Goal: Transaction & Acquisition: Download file/media

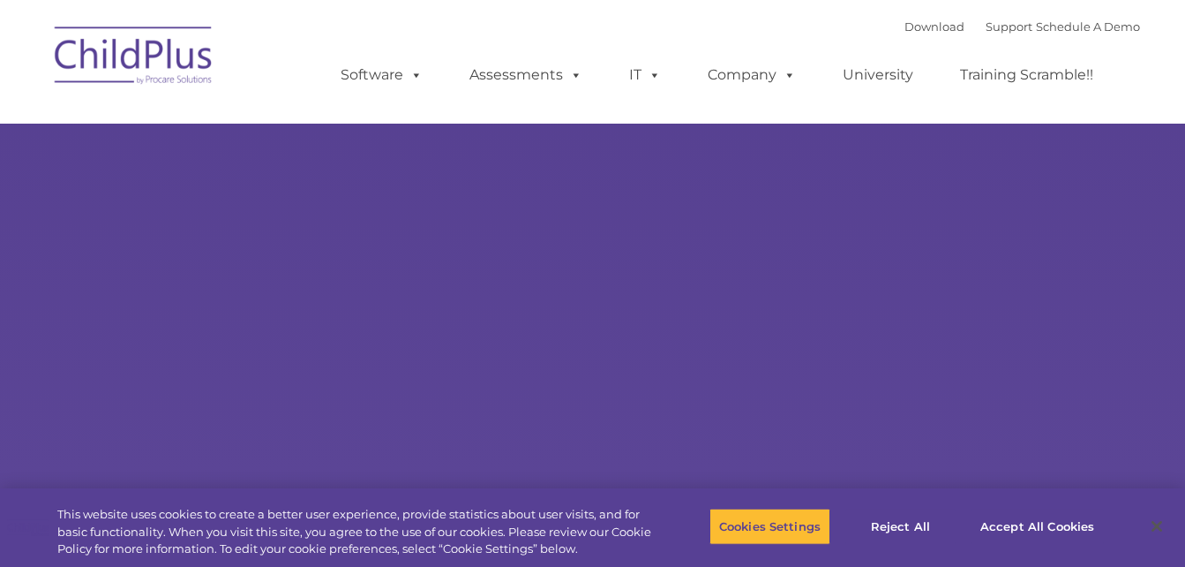
select select "MEDIUM"
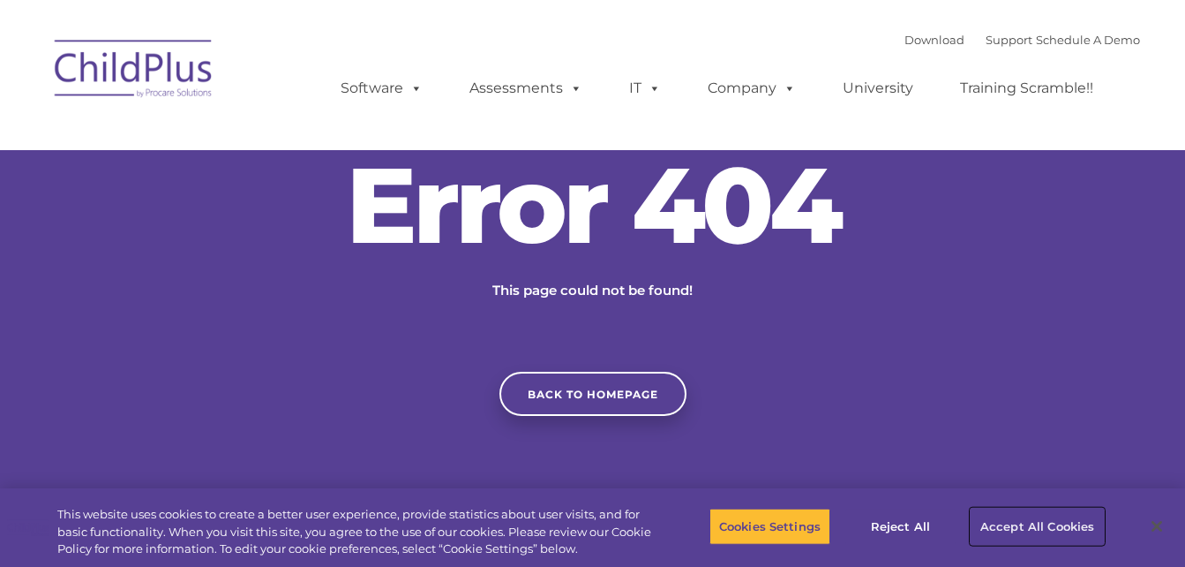
click at [995, 525] on button "Accept All Cookies" at bounding box center [1037, 525] width 133 height 37
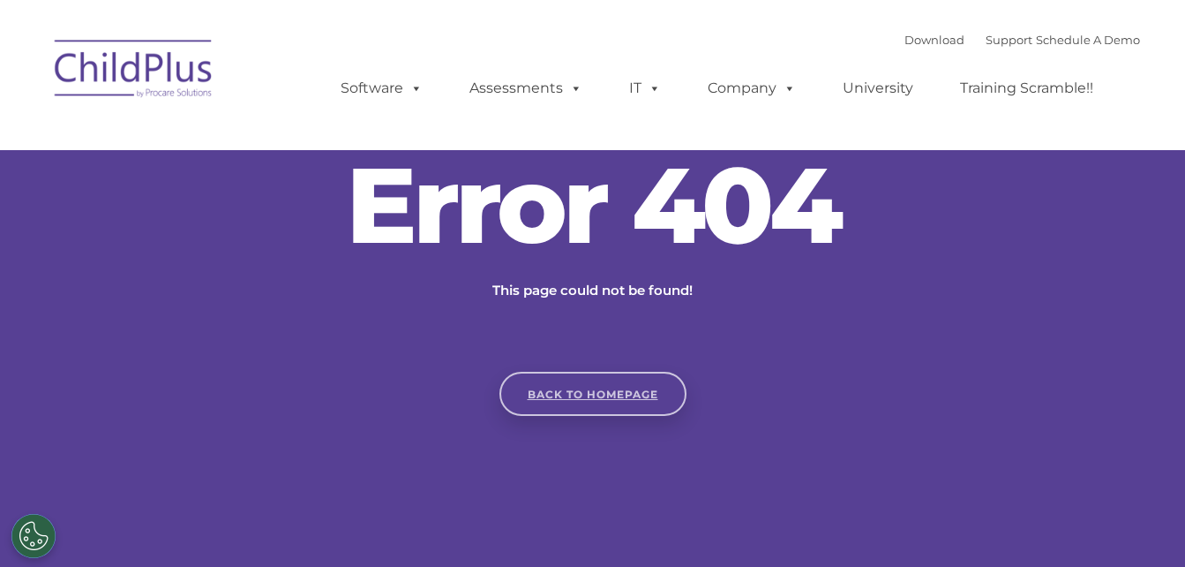
click at [571, 400] on link "Back to homepage" at bounding box center [593, 394] width 187 height 44
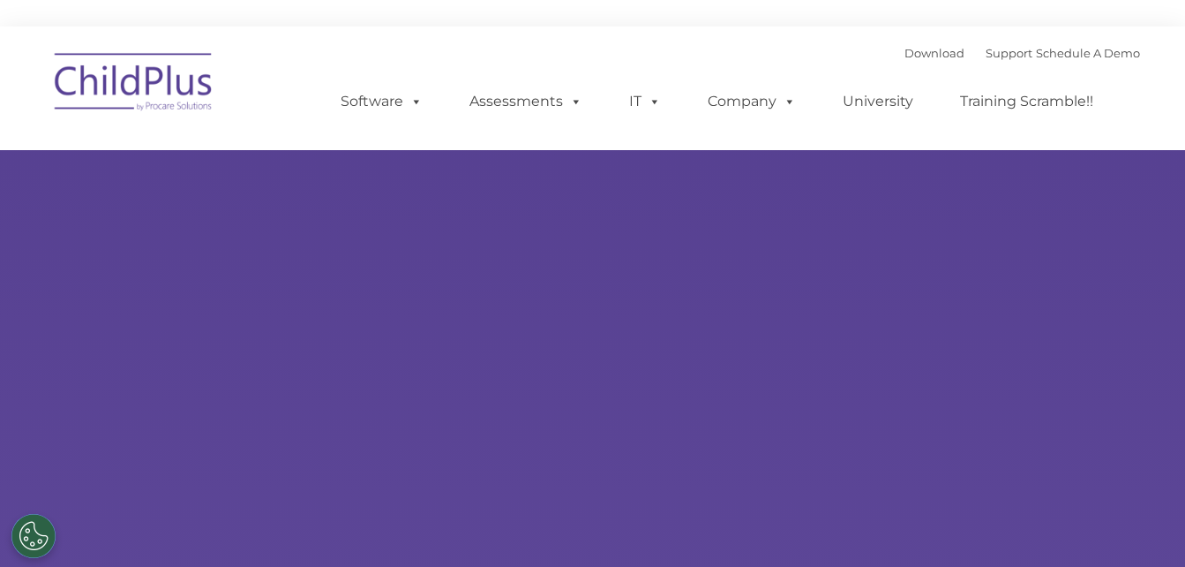
type input ""
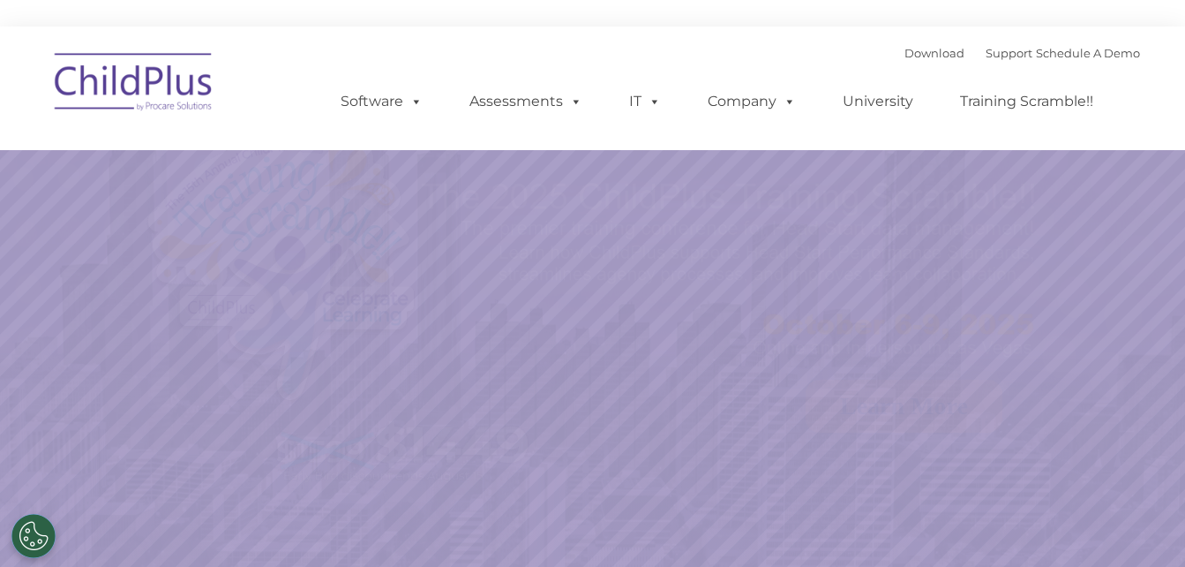
select select "MEDIUM"
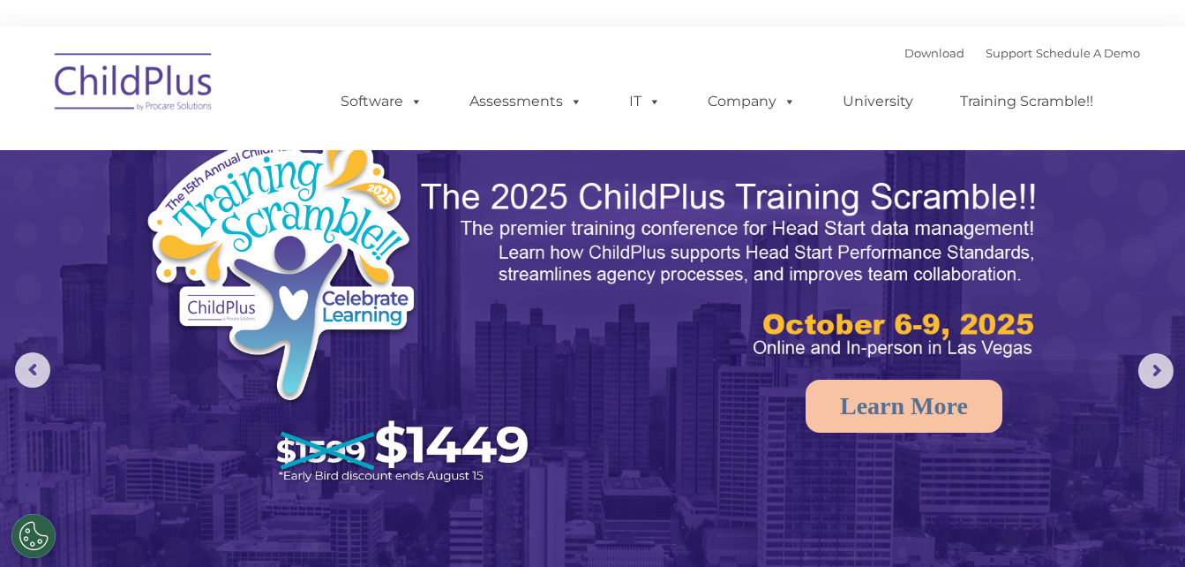
drag, startPoint x: 1184, startPoint y: 103, endPoint x: 1193, endPoint y: 188, distance: 85.2
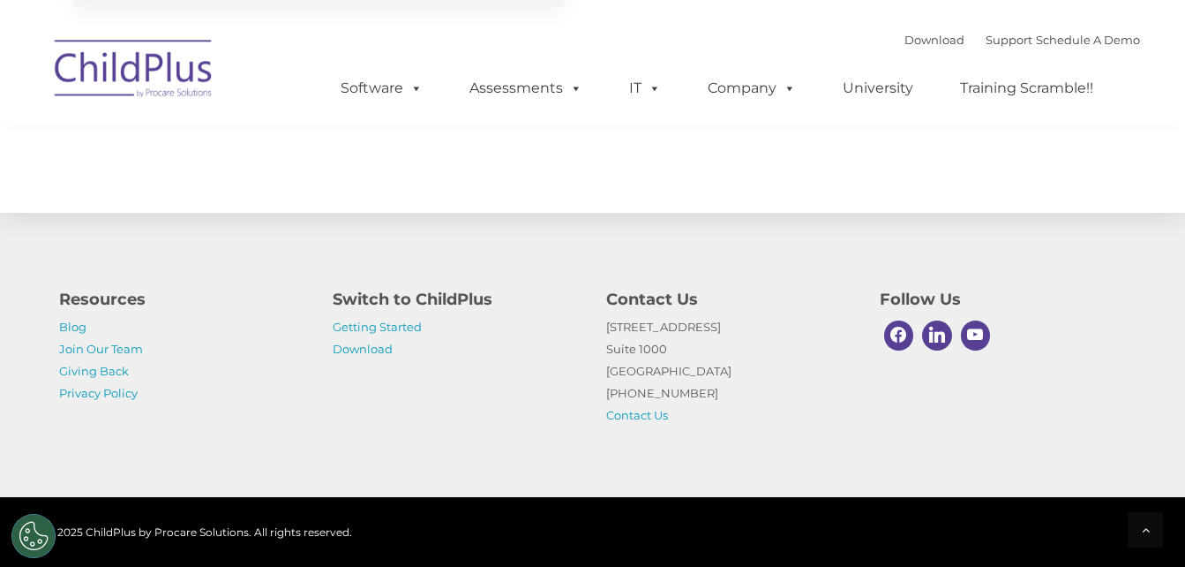
scroll to position [2123, 0]
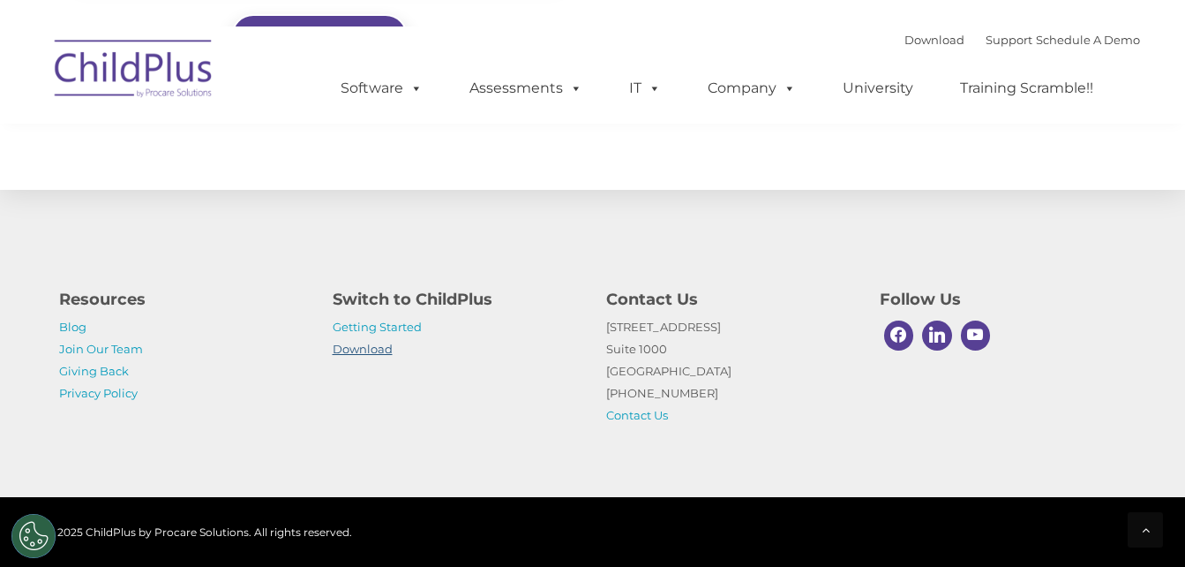
click at [367, 352] on link "Download" at bounding box center [363, 349] width 60 height 14
